Goal: Transaction & Acquisition: Purchase product/service

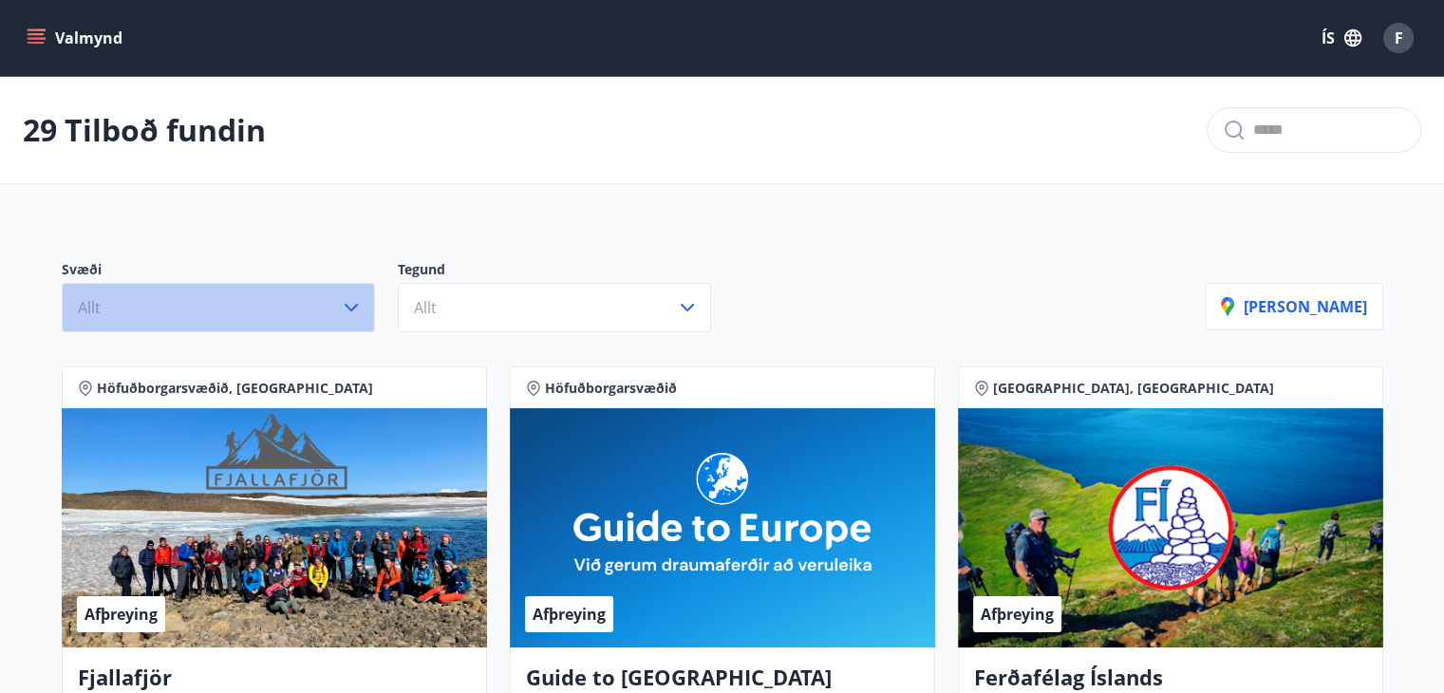
click at [349, 305] on icon "button" at bounding box center [351, 307] width 23 height 23
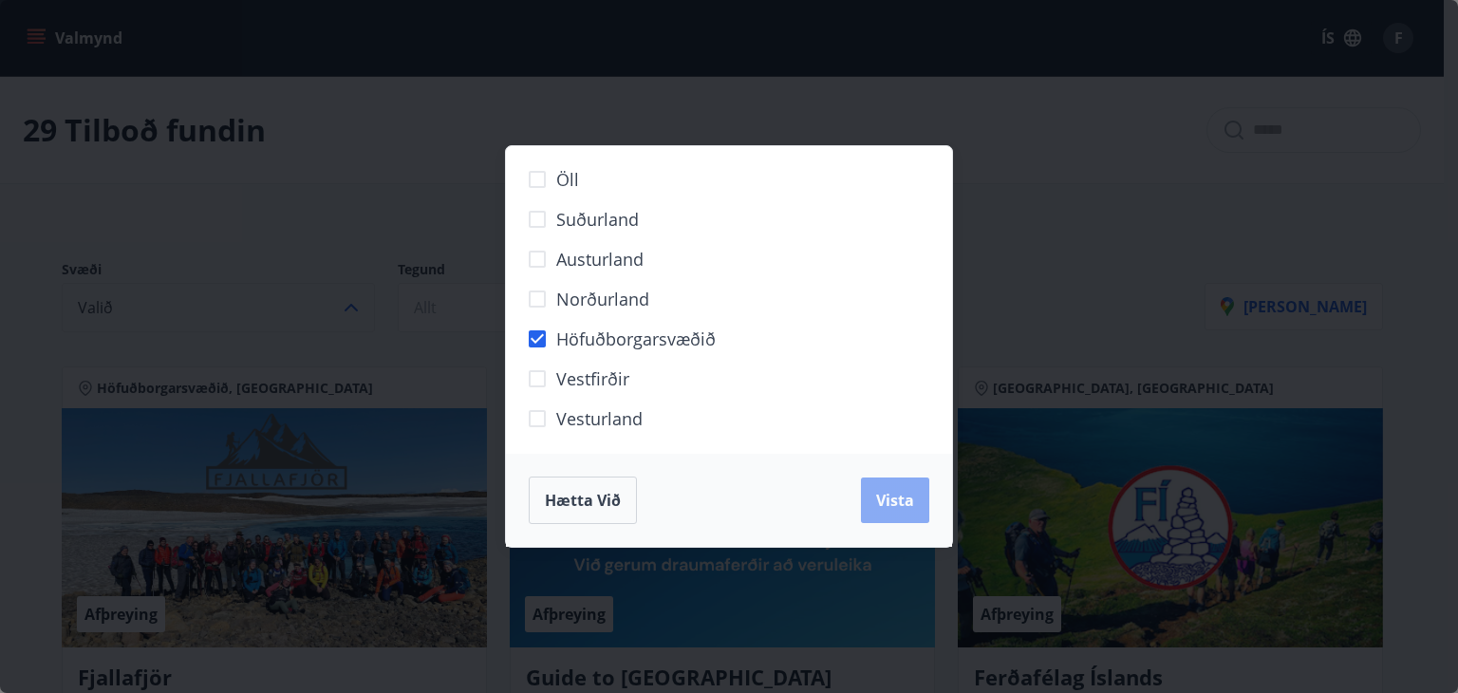
click at [878, 495] on span "Vista" at bounding box center [895, 500] width 38 height 21
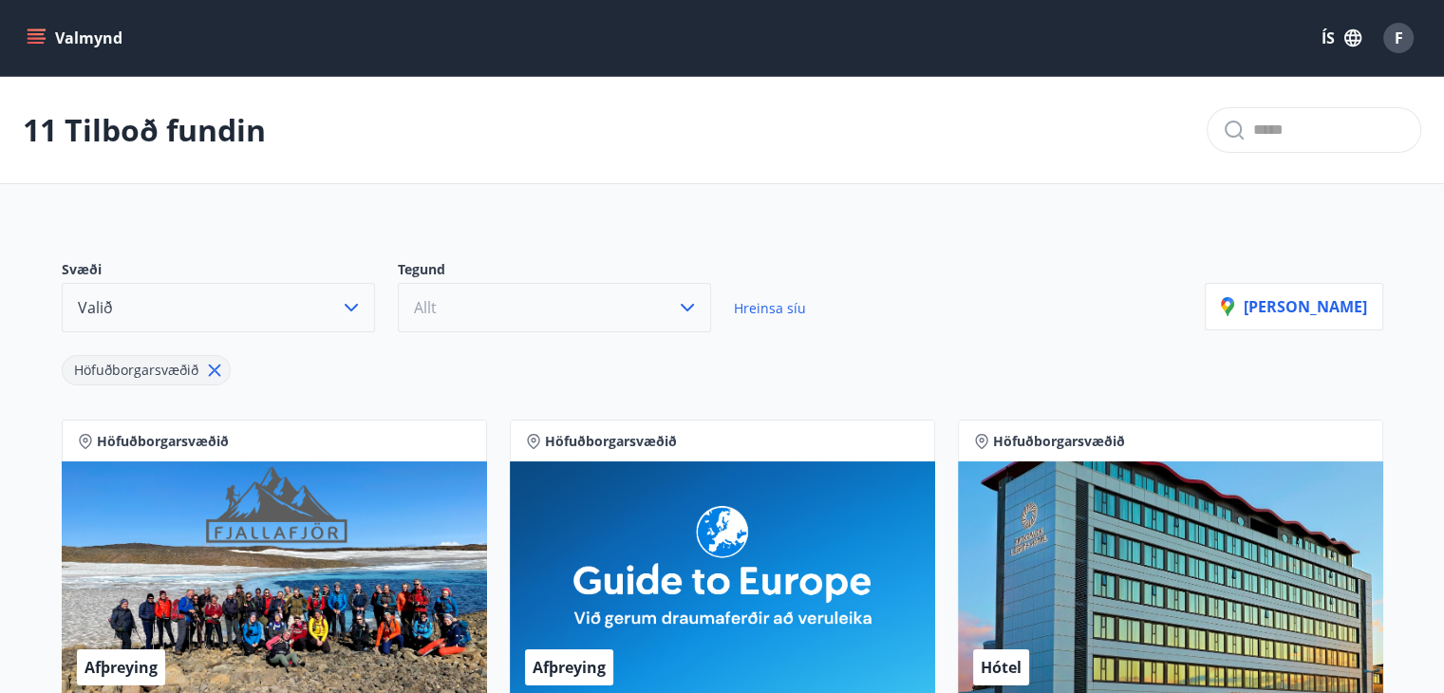
click at [670, 301] on button "Allt" at bounding box center [554, 307] width 313 height 49
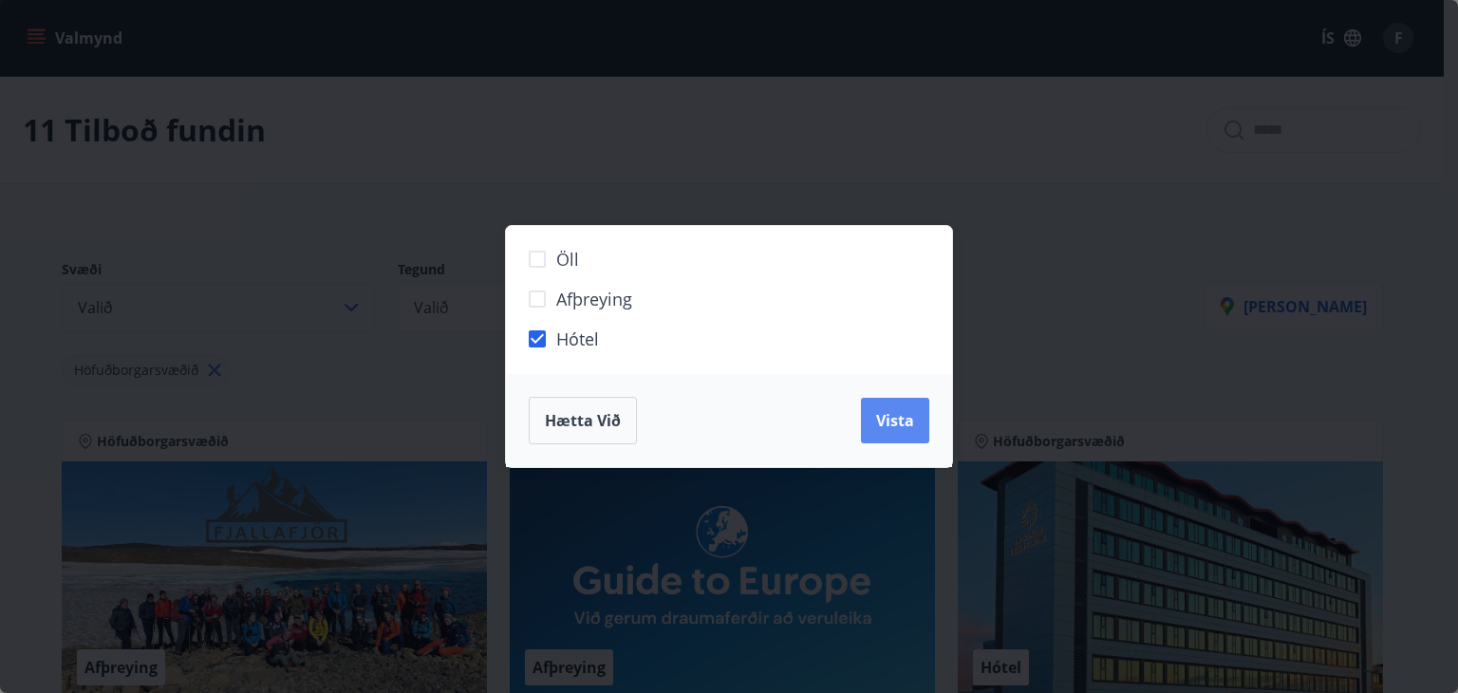
click at [888, 423] on span "Vista" at bounding box center [895, 420] width 38 height 21
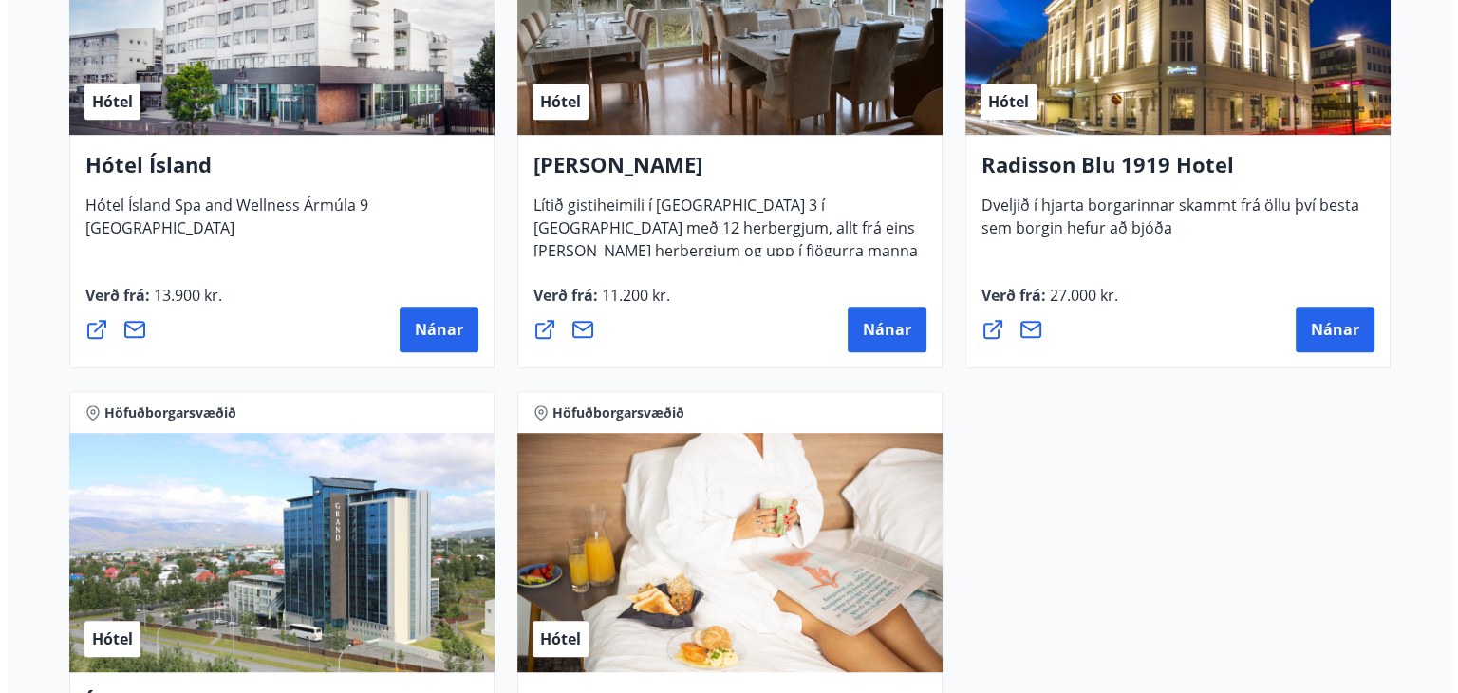
scroll to position [1287, 0]
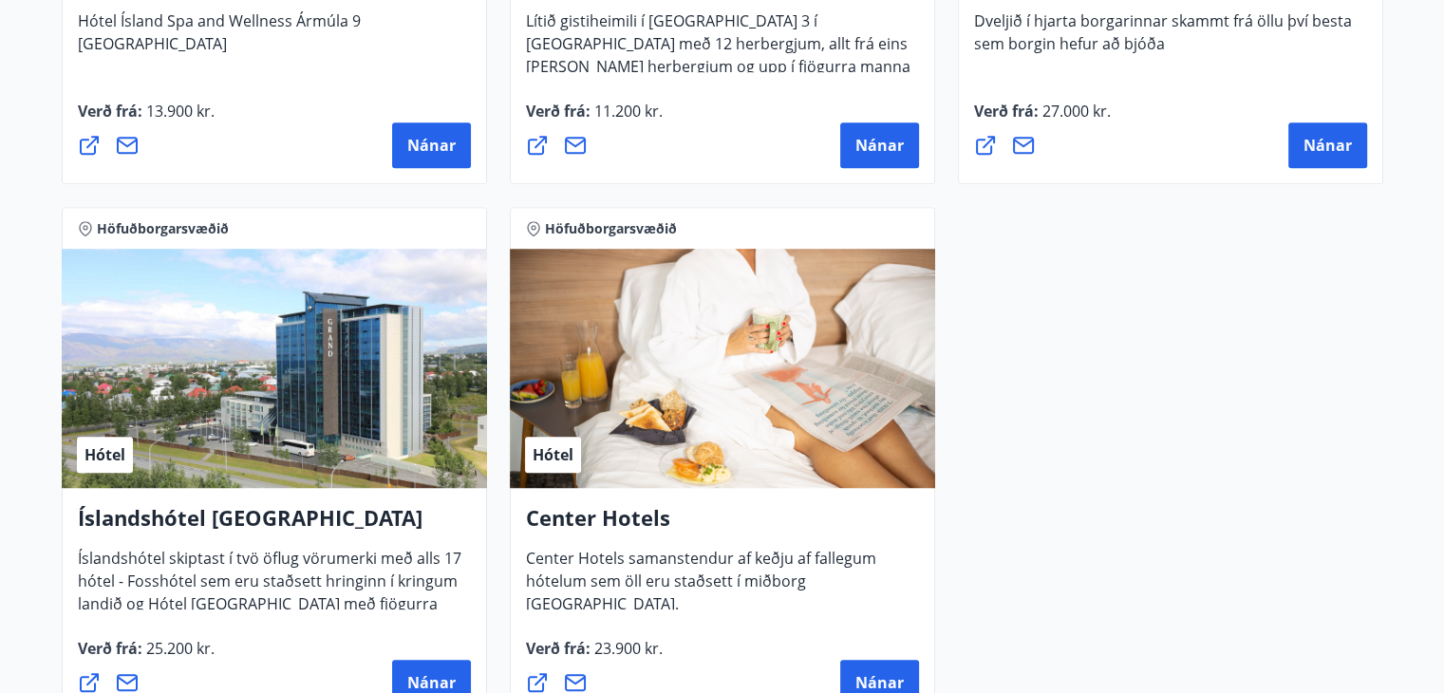
click at [738, 405] on div "Hótel" at bounding box center [722, 368] width 425 height 239
click at [854, 662] on button "Nánar" at bounding box center [879, 683] width 79 height 46
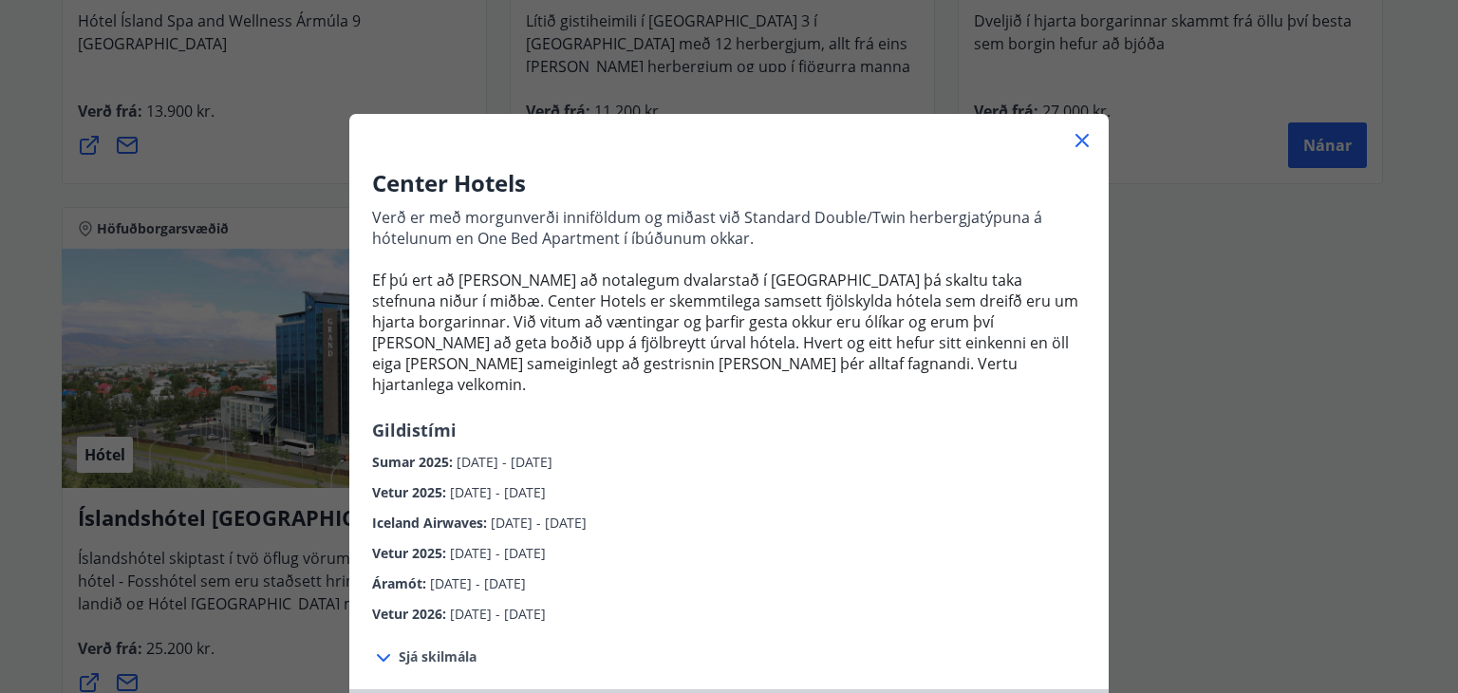
click at [405, 647] on span "Sjá skilmála" at bounding box center [438, 656] width 78 height 19
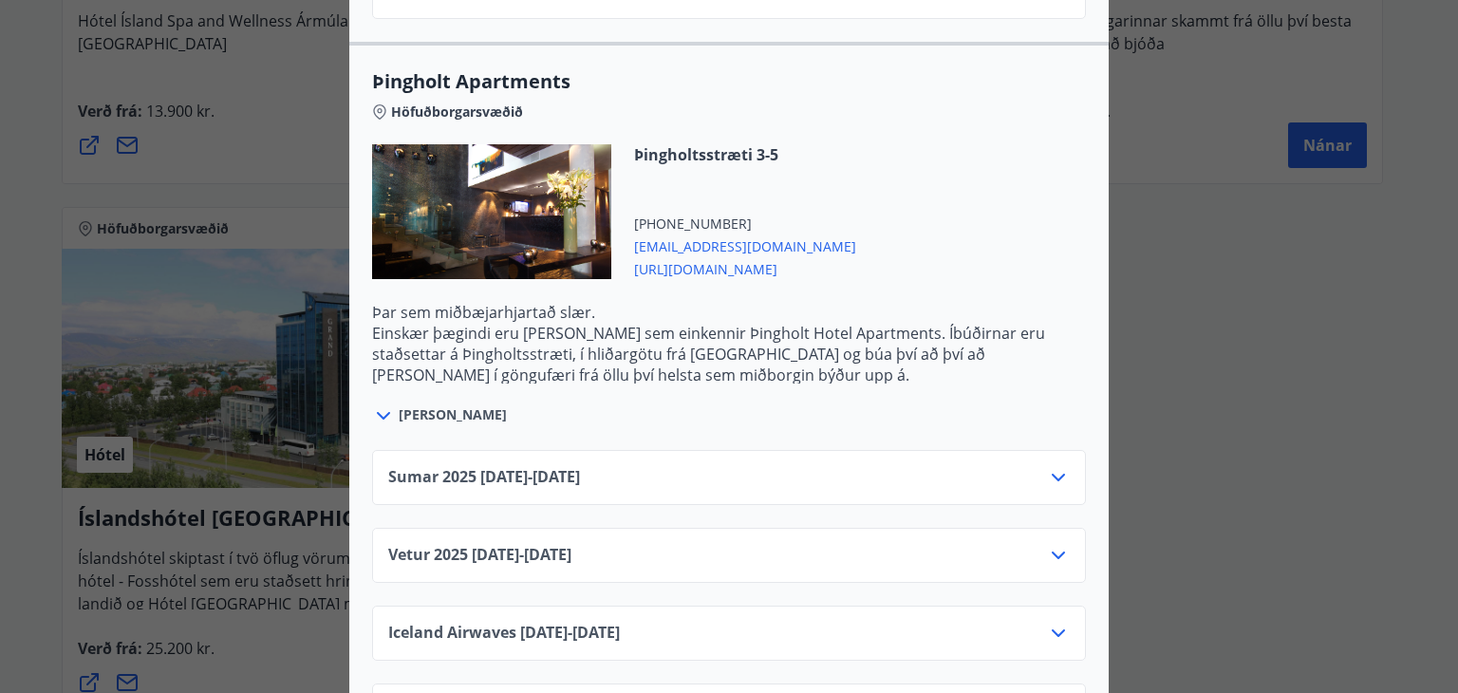
scroll to position [3795, 0]
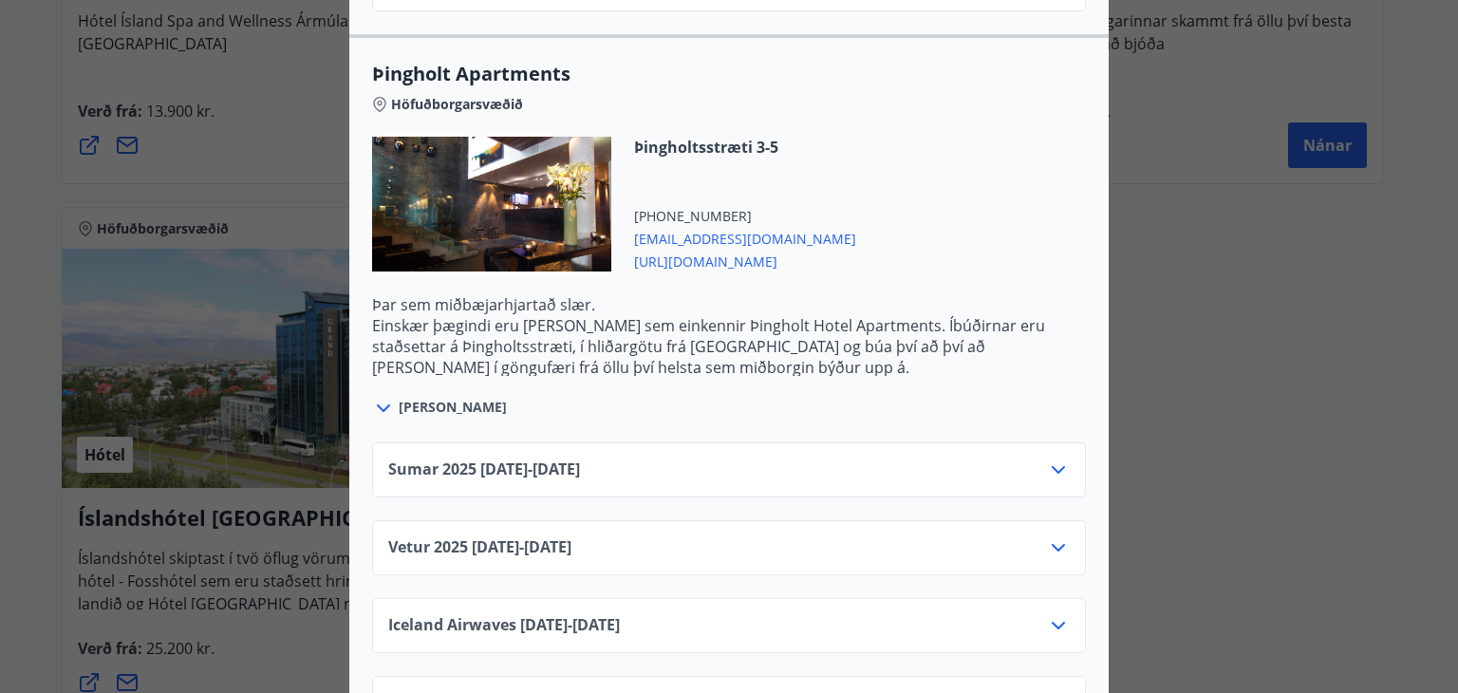
click at [1047, 458] on icon at bounding box center [1058, 469] width 23 height 23
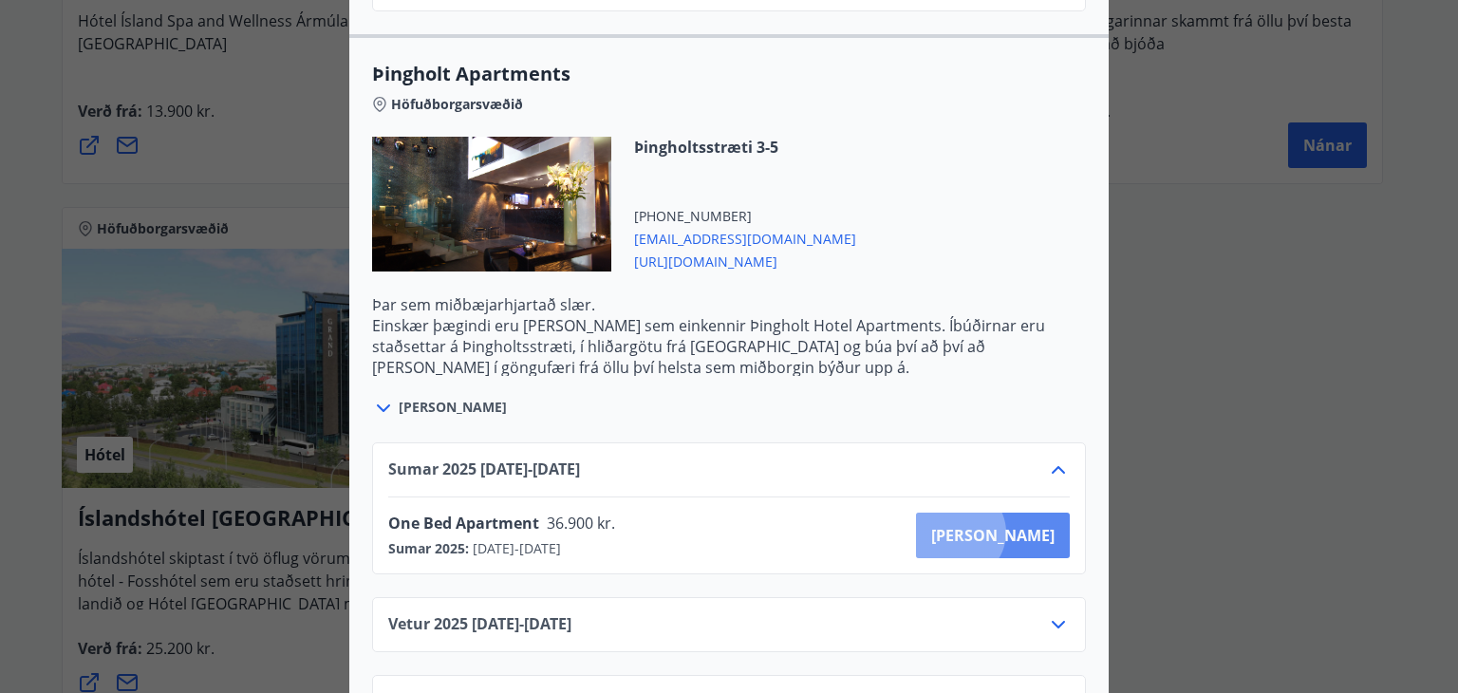
click at [1025, 525] on span "[PERSON_NAME]" at bounding box center [992, 535] width 123 height 21
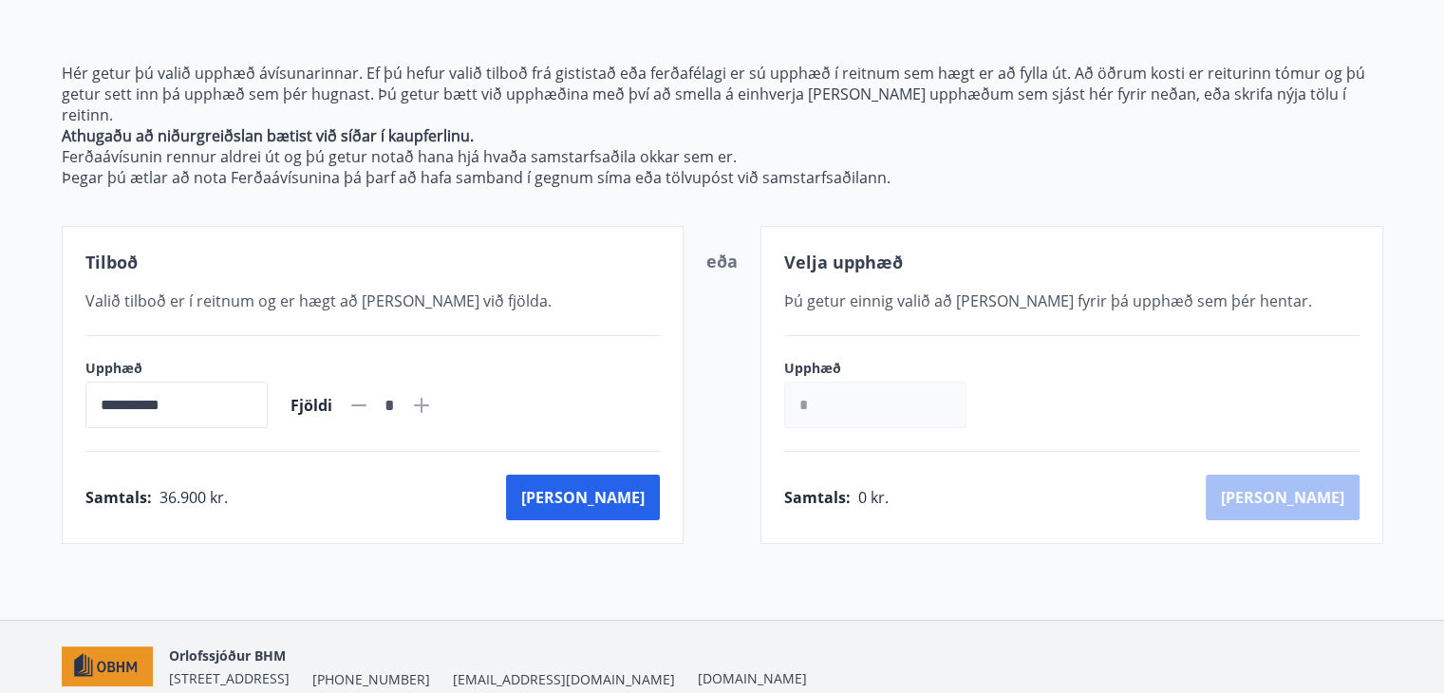
scroll to position [210, 0]
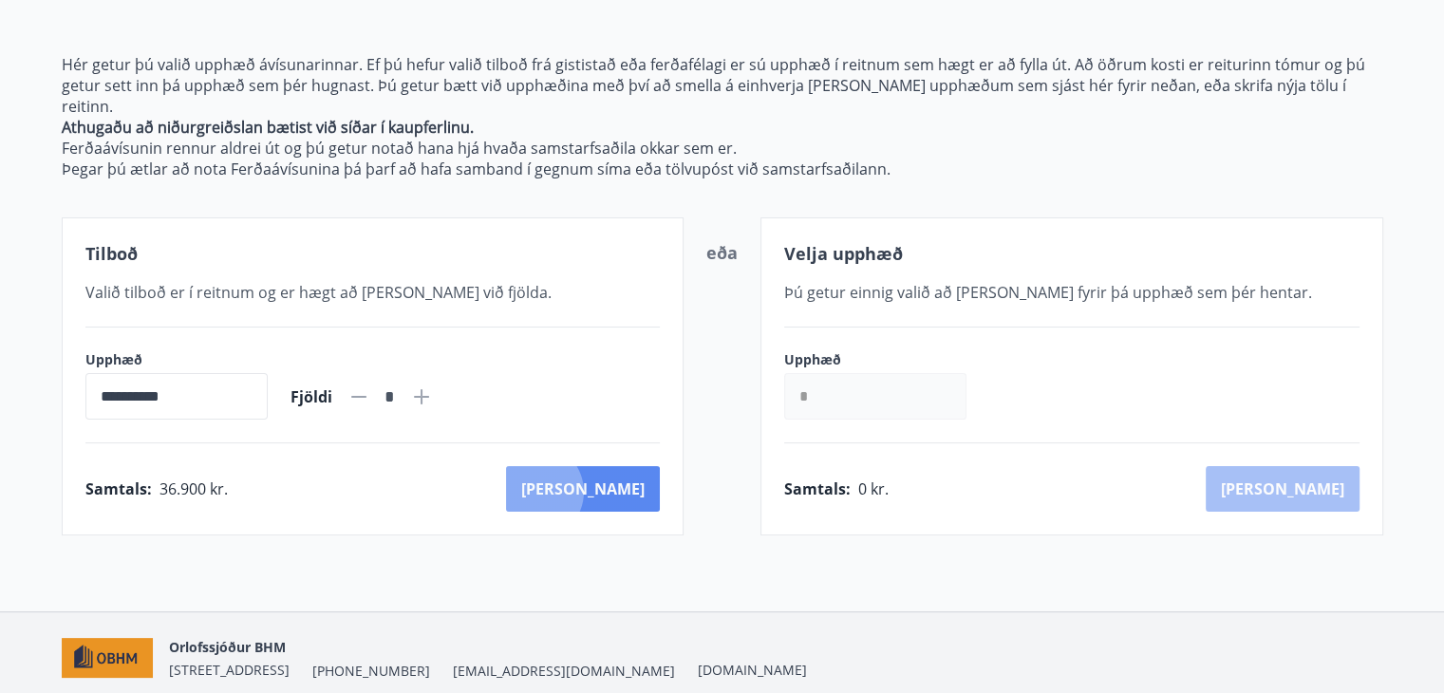
click at [619, 469] on button "[PERSON_NAME]" at bounding box center [583, 489] width 154 height 46
